Goal: Information Seeking & Learning: Learn about a topic

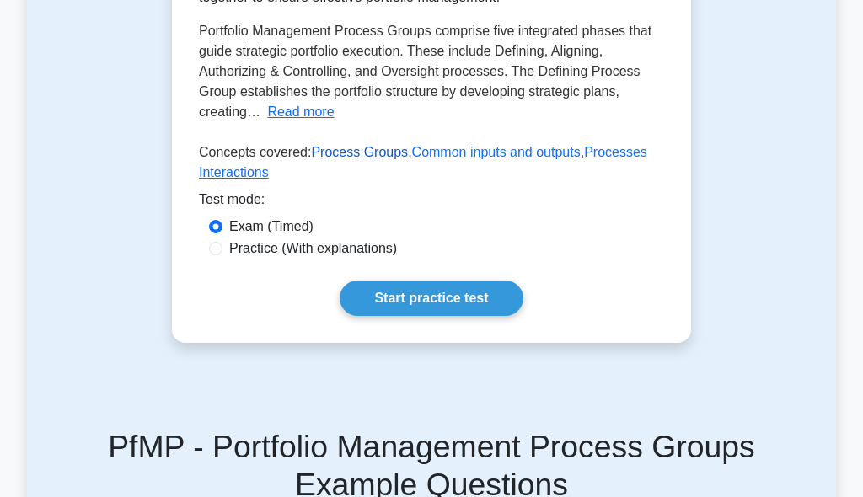
scroll to position [506, 0]
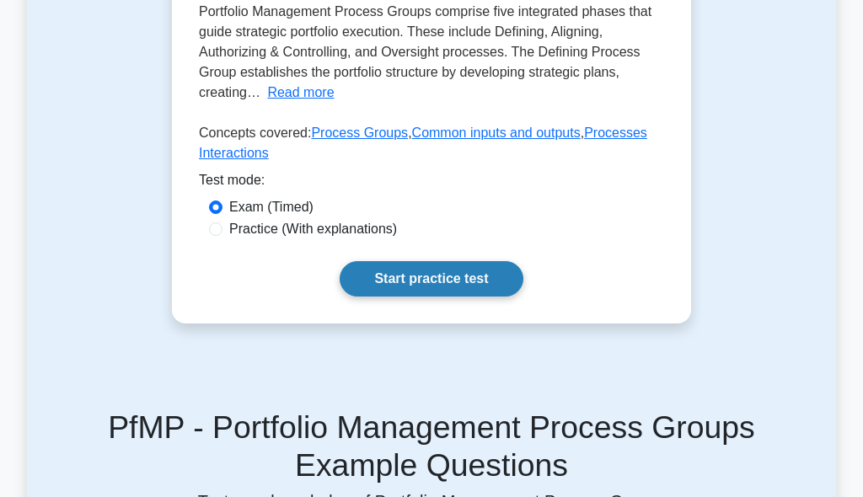
click at [395, 276] on link "Start practice test" at bounding box center [431, 278] width 183 height 35
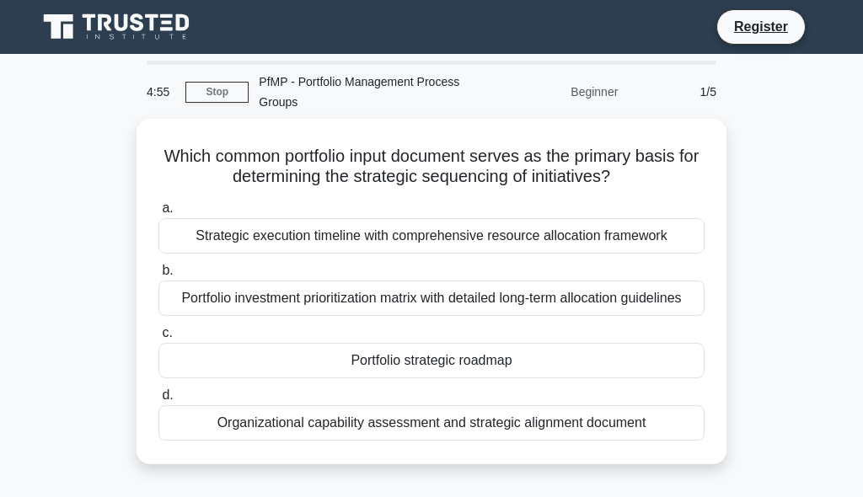
click at [193, 80] on div "4:55 Stop PfMP - Portfolio Management Process Groups Beginner 1/5" at bounding box center [432, 92] width 590 height 54
